Goal: Complete application form

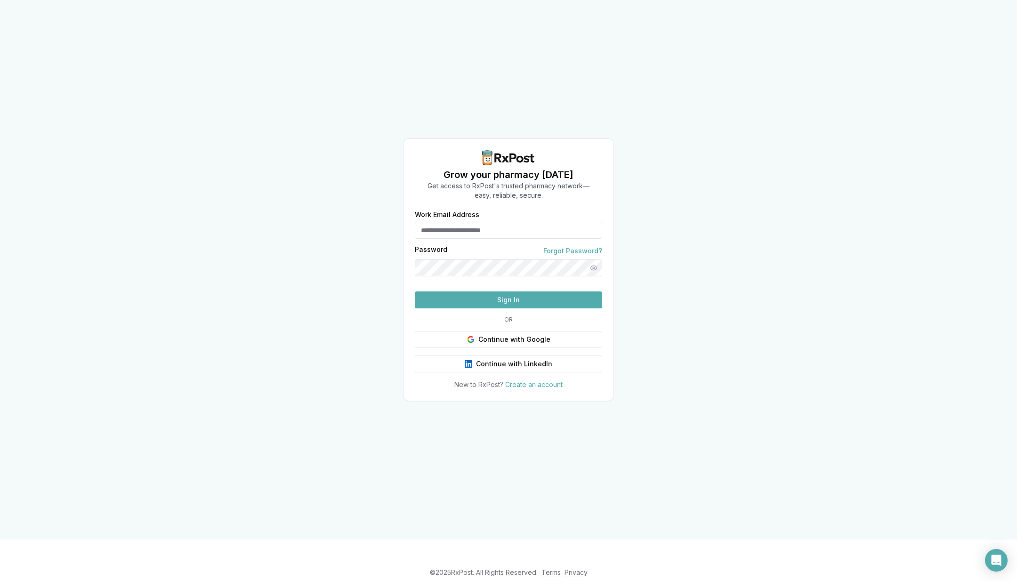
click at [516, 348] on button "Continue with Google" at bounding box center [508, 339] width 187 height 17
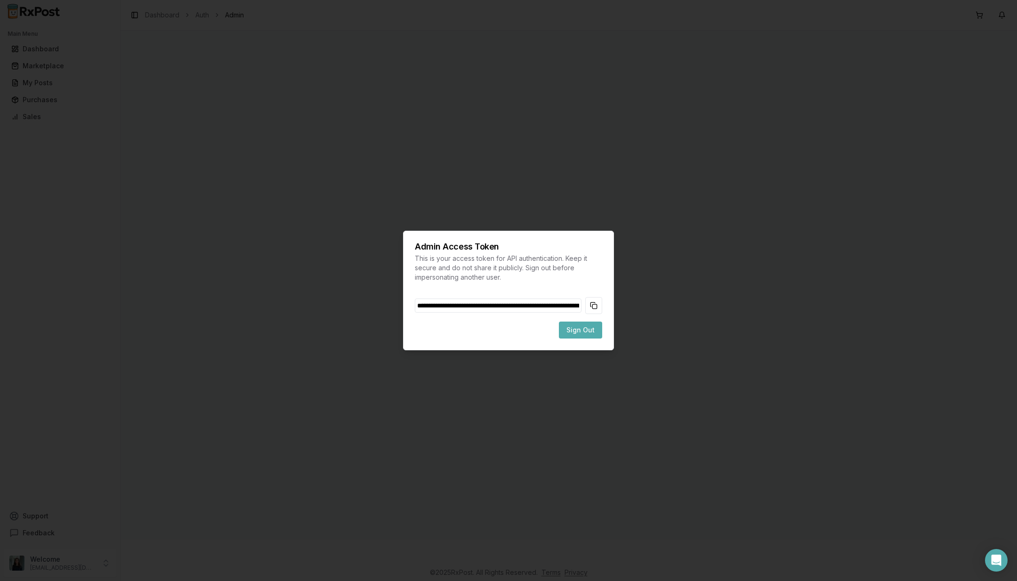
click at [593, 305] on button "Copy token to clipboard" at bounding box center [593, 305] width 17 height 17
click at [584, 329] on span "Sign Out" at bounding box center [581, 329] width 28 height 9
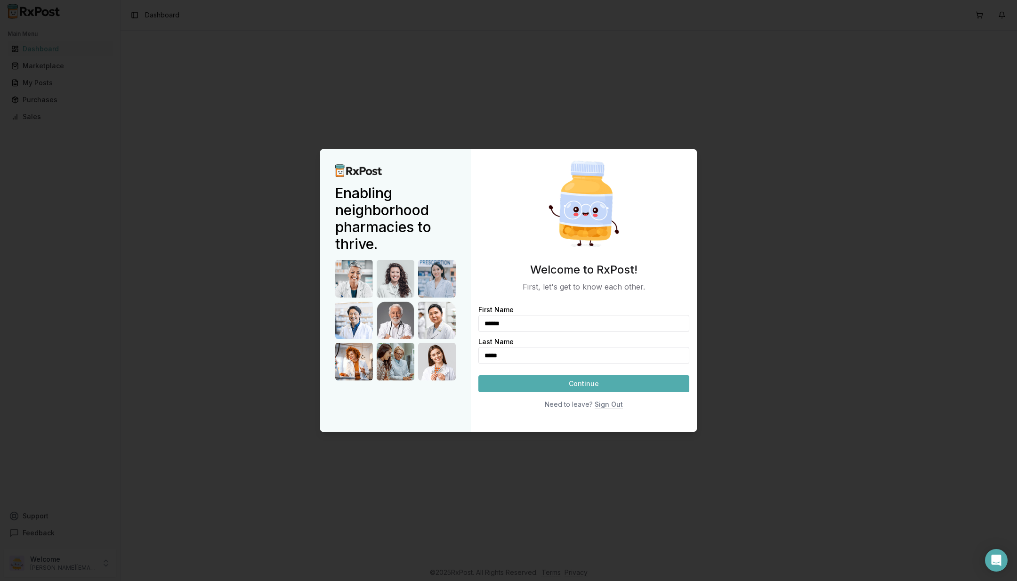
click at [593, 381] on button "Continue" at bounding box center [584, 383] width 211 height 17
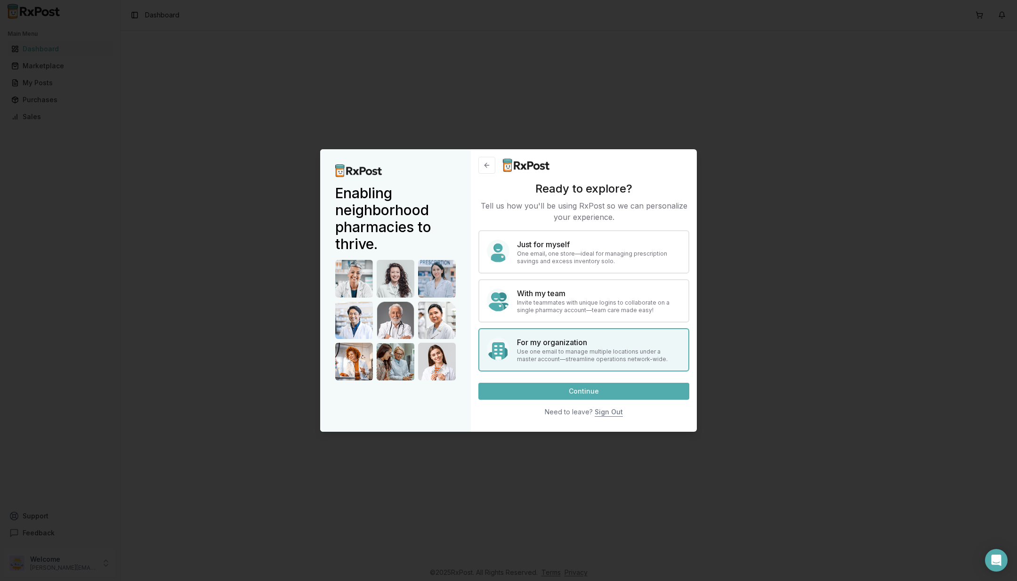
click at [593, 394] on button "Continue" at bounding box center [584, 391] width 211 height 17
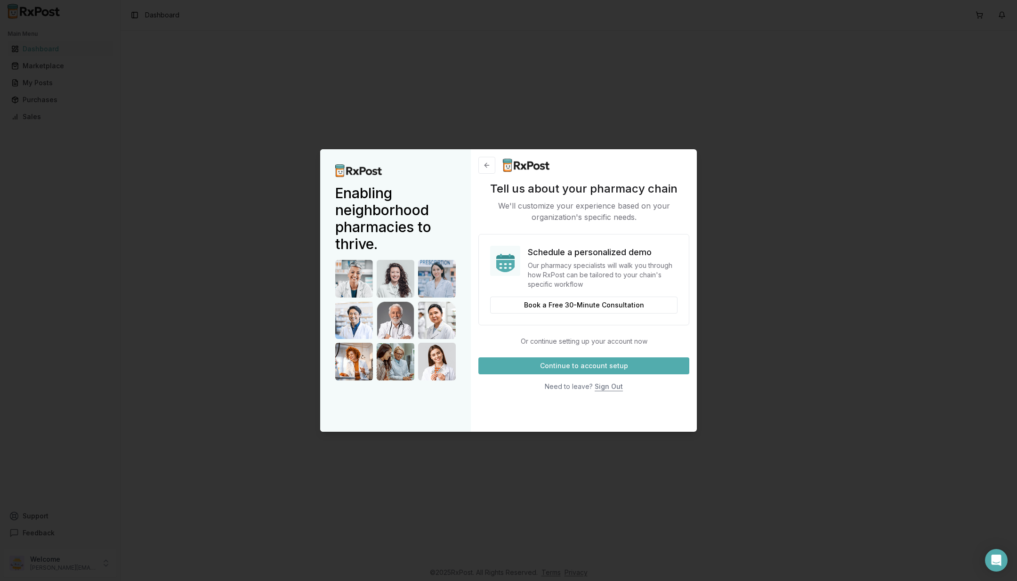
click at [590, 363] on button "Continue to account setup" at bounding box center [584, 365] width 211 height 17
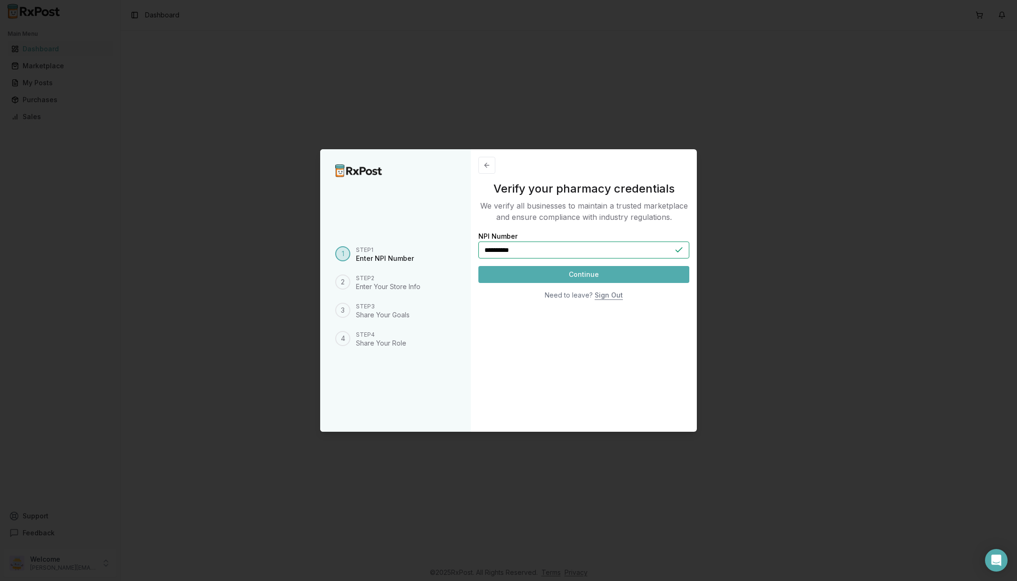
click at [570, 279] on button "Continue" at bounding box center [584, 274] width 211 height 17
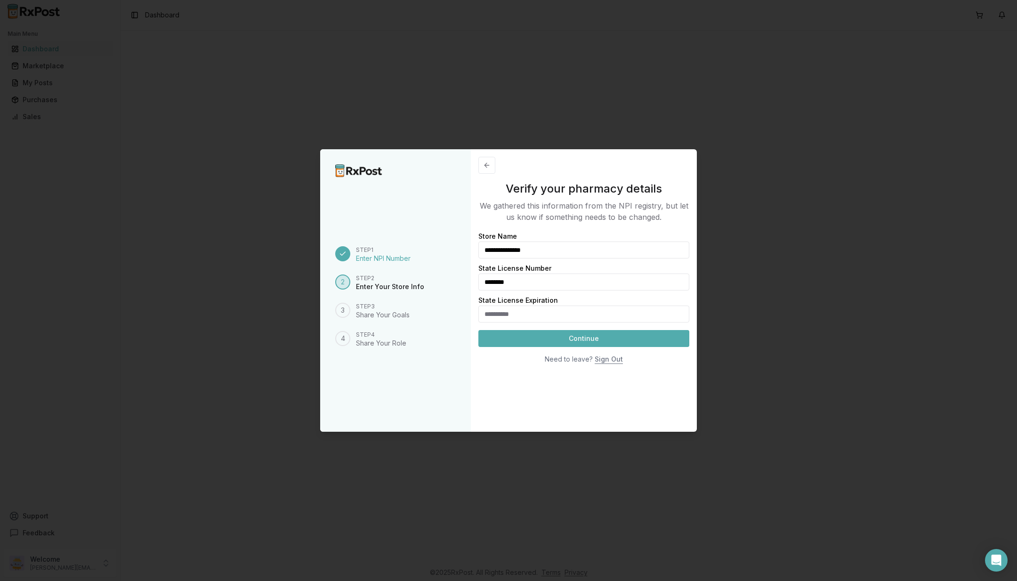
drag, startPoint x: 569, startPoint y: 281, endPoint x: 402, endPoint y: 260, distance: 169.0
click at [402, 260] on div "**********" at bounding box center [508, 290] width 377 height 283
click at [534, 316] on input "State License Expiration" at bounding box center [584, 314] width 211 height 17
type input "**********"
click at [574, 338] on button "Continue" at bounding box center [584, 338] width 211 height 17
